Goal: Transaction & Acquisition: Purchase product/service

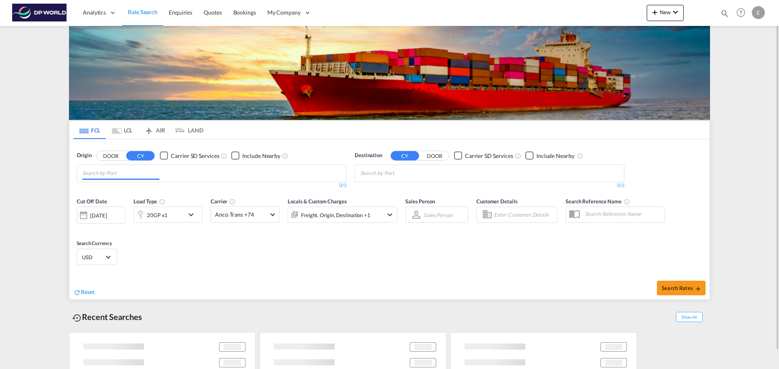
click at [228, 175] on md-chips at bounding box center [211, 173] width 269 height 17
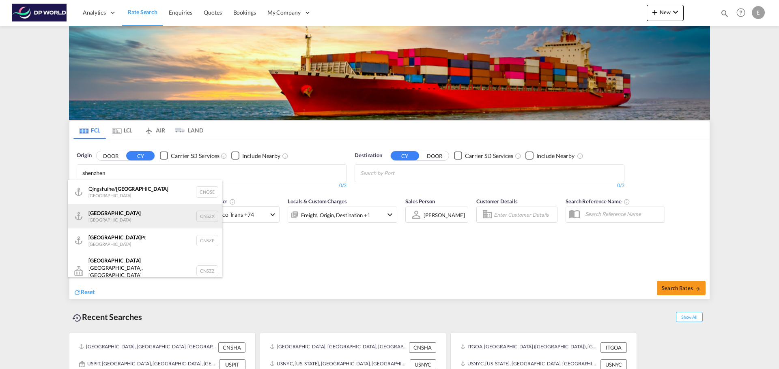
type input "shenzhen"
click at [144, 210] on div "Shenzhen [GEOGRAPHIC_DATA] CNSZX" at bounding box center [145, 216] width 154 height 24
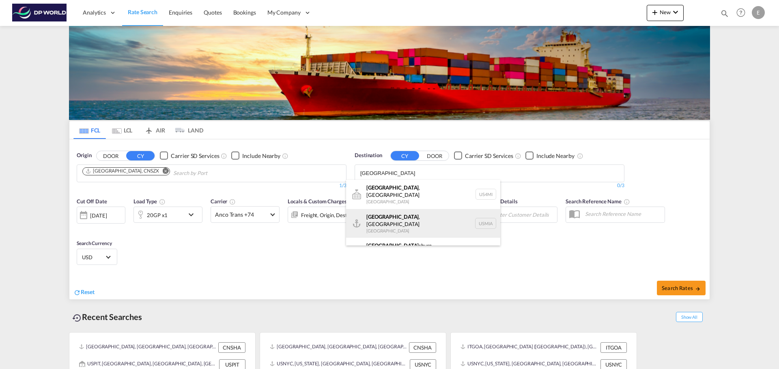
type input "[GEOGRAPHIC_DATA]"
click at [399, 214] on div "[GEOGRAPHIC_DATA] , [GEOGRAPHIC_DATA] [GEOGRAPHIC_DATA] USMIA" at bounding box center [423, 223] width 154 height 29
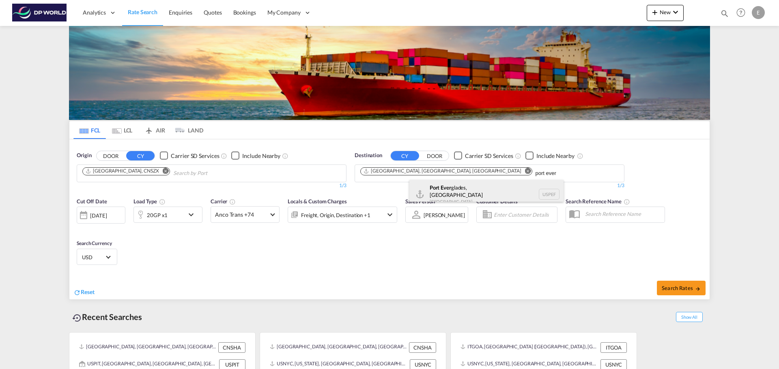
type input "port ever"
click at [430, 195] on div "[GEOGRAPHIC_DATA], [GEOGRAPHIC_DATA] [GEOGRAPHIC_DATA] USPEF" at bounding box center [486, 194] width 154 height 29
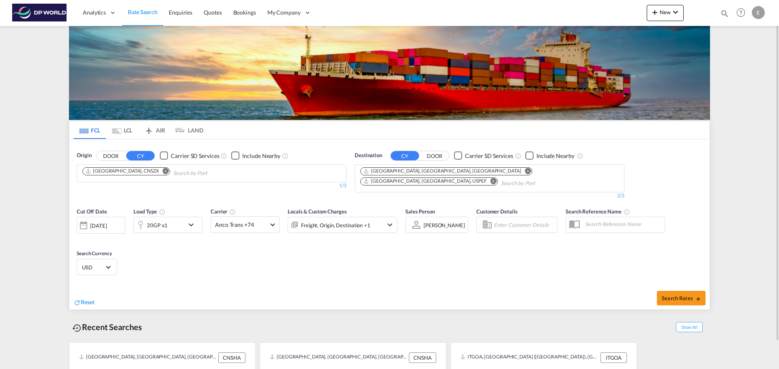
click at [192, 220] on md-icon "icon-chevron-down" at bounding box center [193, 225] width 14 height 10
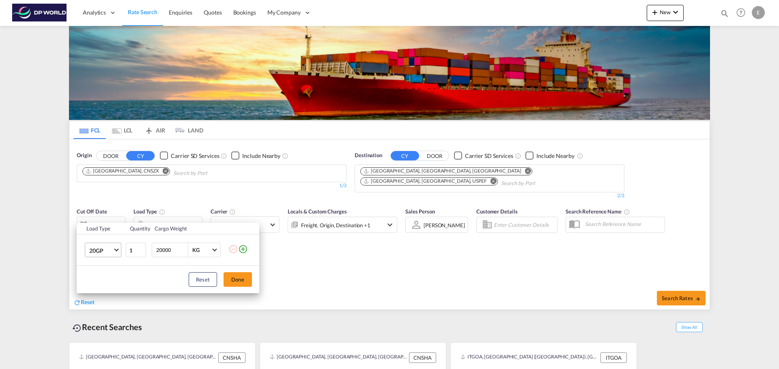
click at [115, 251] on md-select-value "20GP" at bounding box center [104, 250] width 32 height 14
click at [104, 290] on div "40HC" at bounding box center [96, 289] width 15 height 8
click at [241, 280] on button "Done" at bounding box center [237, 280] width 28 height 15
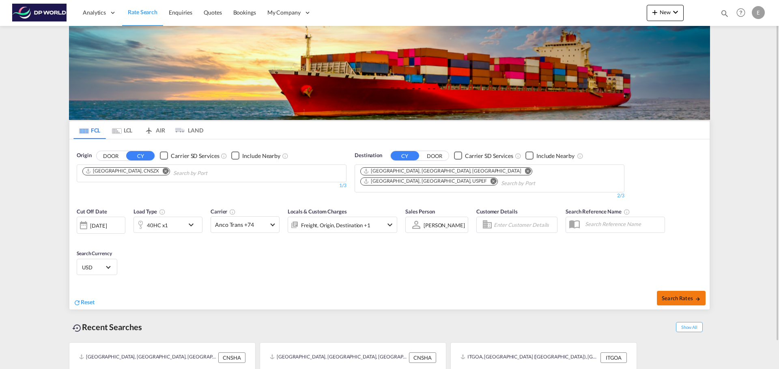
click at [674, 295] on span "Search Rates" at bounding box center [680, 298] width 39 height 6
type input "CNSZX to [GEOGRAPHIC_DATA],USPEF / [DATE]"
